Goal: Check status: Check status

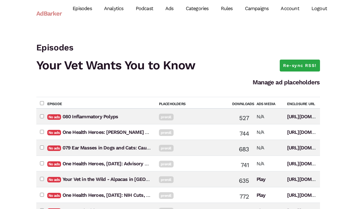
click at [116, 10] on link "Analytics" at bounding box center [114, 8] width 32 height 27
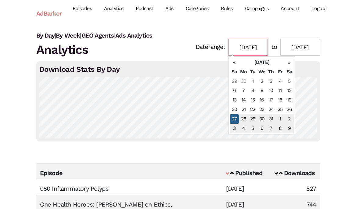
click at [243, 48] on input "[DATE]" at bounding box center [248, 47] width 40 height 17
click at [234, 63] on th "«" at bounding box center [234, 62] width 9 height 9
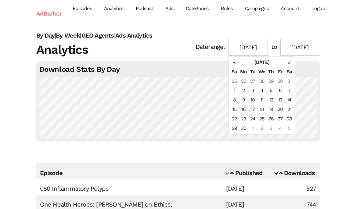
click at [234, 63] on th "«" at bounding box center [234, 62] width 9 height 9
click at [254, 79] on td "1" at bounding box center [252, 81] width 9 height 9
type input "[DATE]"
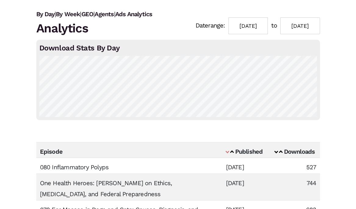
scroll to position [30, 0]
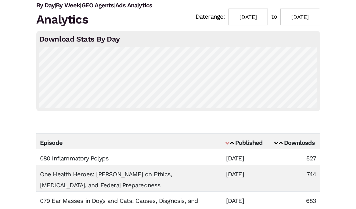
click at [276, 142] on span at bounding box center [276, 142] width 4 height 4
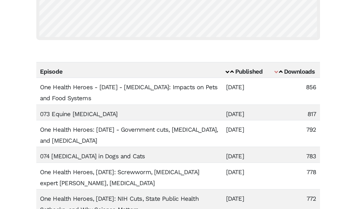
scroll to position [102, 0]
